Goal: Task Accomplishment & Management: Manage account settings

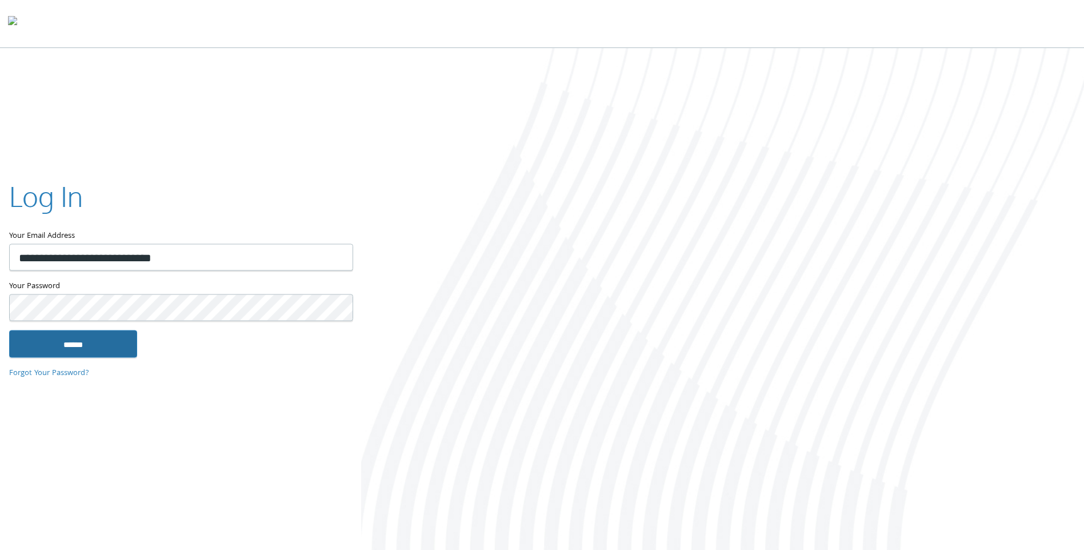
click at [79, 352] on input "******" at bounding box center [73, 343] width 128 height 27
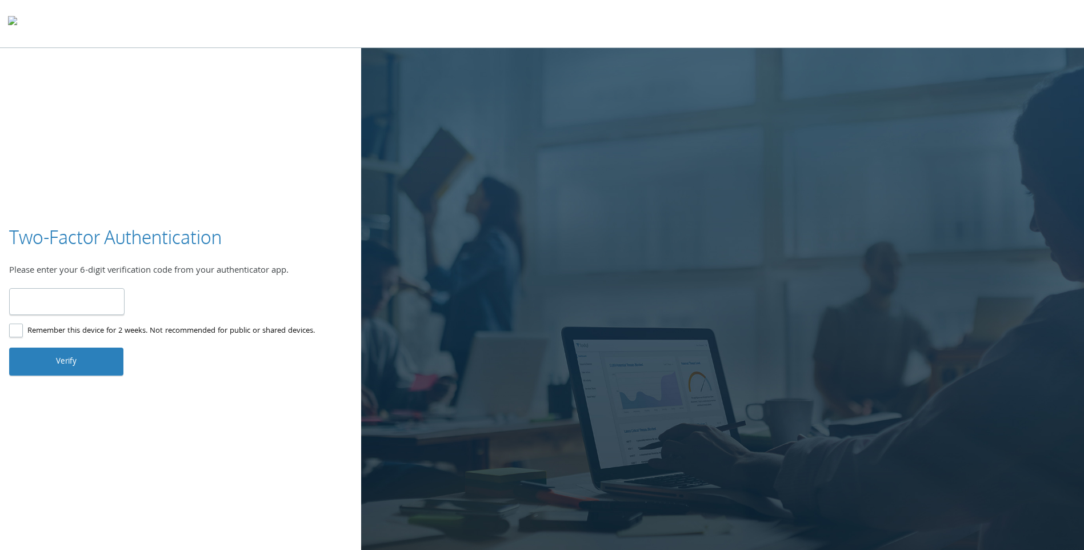
type input "******"
click at [115, 364] on button "Verify" at bounding box center [66, 360] width 114 height 27
